Goal: Book appointment/travel/reservation

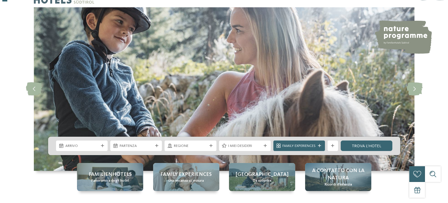
scroll to position [29, 0]
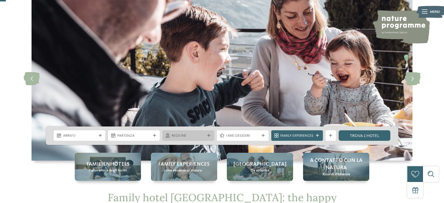
click at [202, 135] on span "Regione" at bounding box center [187, 135] width 33 height 5
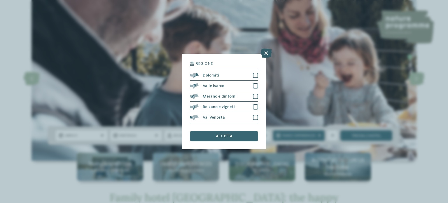
click at [268, 53] on icon at bounding box center [265, 53] width 11 height 9
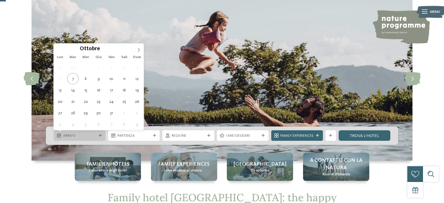
click at [85, 138] on span "Arrivo" at bounding box center [79, 135] width 33 height 5
click at [137, 49] on icon at bounding box center [138, 50] width 4 height 4
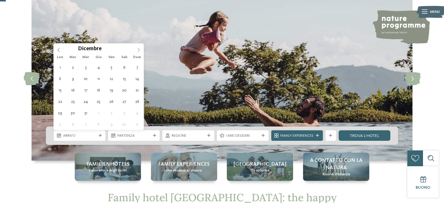
click at [138, 49] on icon at bounding box center [138, 50] width 4 height 4
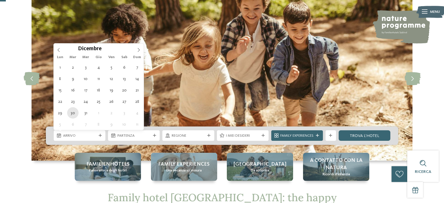
type div "[DATE]"
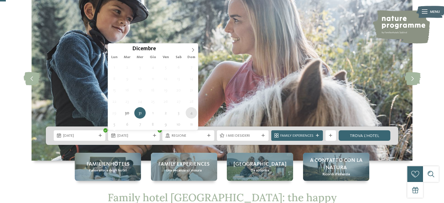
type div "[DATE]"
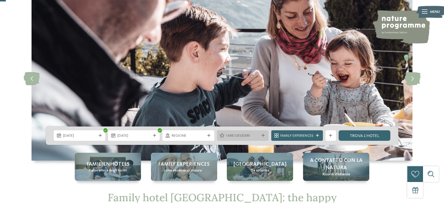
click at [244, 137] on span "I miei desideri" at bounding box center [242, 135] width 33 height 5
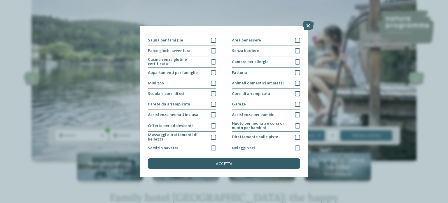
click at [230, 164] on span "accetta" at bounding box center [224, 164] width 17 height 4
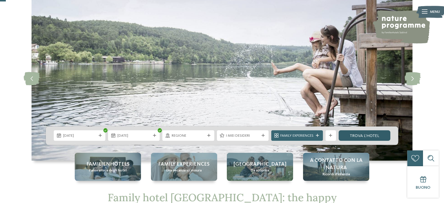
click at [360, 134] on link "trova l’hotel" at bounding box center [364, 135] width 52 height 10
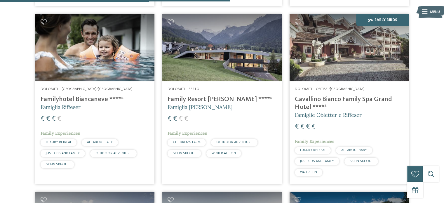
scroll to position [694, 0]
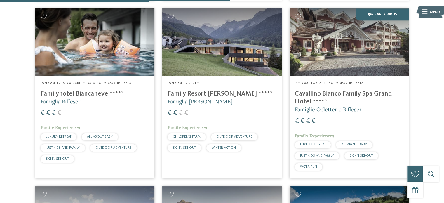
click at [85, 98] on h4 "Familyhotel Biancaneve ****ˢ" at bounding box center [95, 94] width 108 height 8
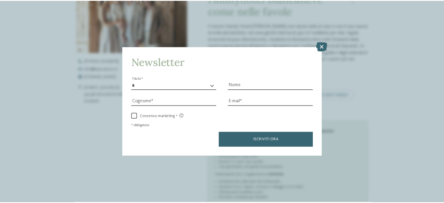
scroll to position [233, 0]
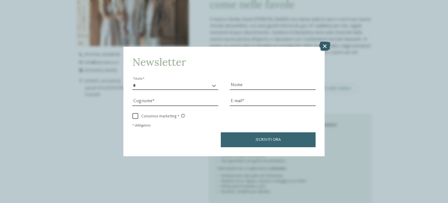
click at [328, 44] on icon at bounding box center [324, 45] width 11 height 9
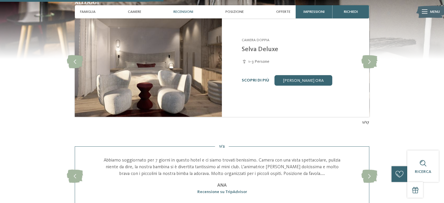
scroll to position [554, 0]
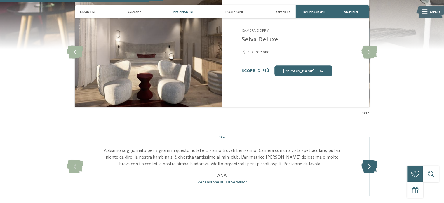
click at [369, 165] on icon at bounding box center [369, 166] width 16 height 13
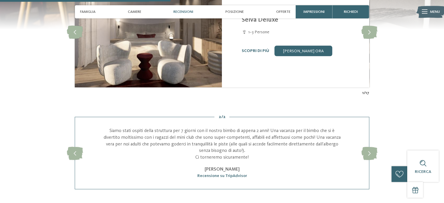
scroll to position [583, 0]
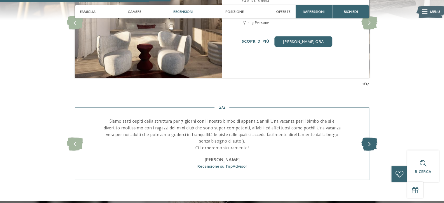
click at [371, 146] on icon at bounding box center [369, 143] width 16 height 13
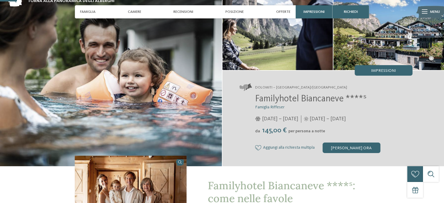
scroll to position [29, 0]
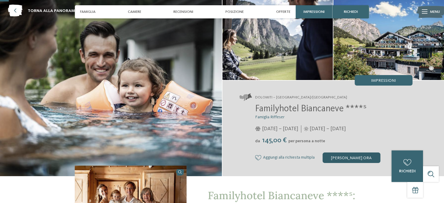
click at [360, 158] on div "[PERSON_NAME] ora" at bounding box center [351, 157] width 58 height 10
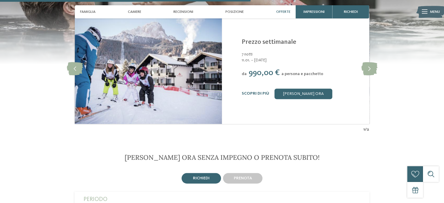
scroll to position [771, 0]
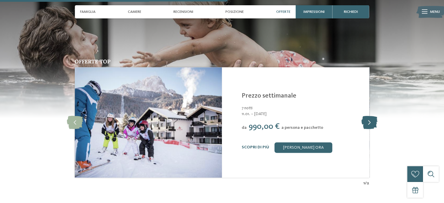
click at [364, 125] on icon at bounding box center [369, 121] width 16 height 13
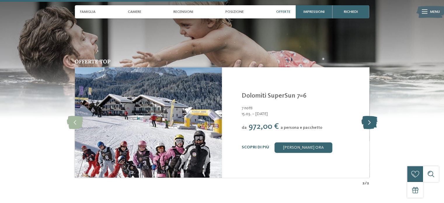
click at [366, 123] on icon at bounding box center [369, 121] width 16 height 13
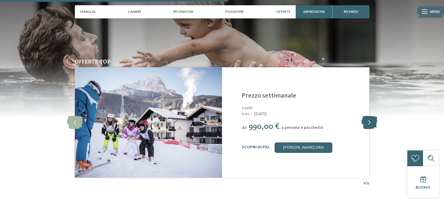
click at [366, 123] on icon at bounding box center [369, 121] width 16 height 13
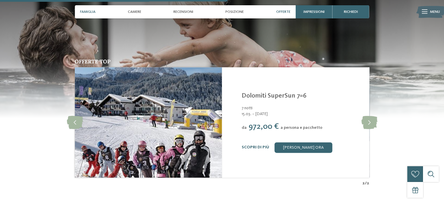
click at [91, 12] on span "Famiglia" at bounding box center [87, 12] width 15 height 4
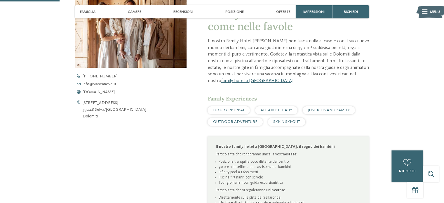
scroll to position [202, 0]
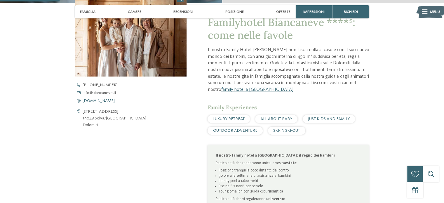
click at [108, 101] on span "www.biancaneve.it" at bounding box center [99, 101] width 32 height 4
